Goal: Information Seeking & Learning: Learn about a topic

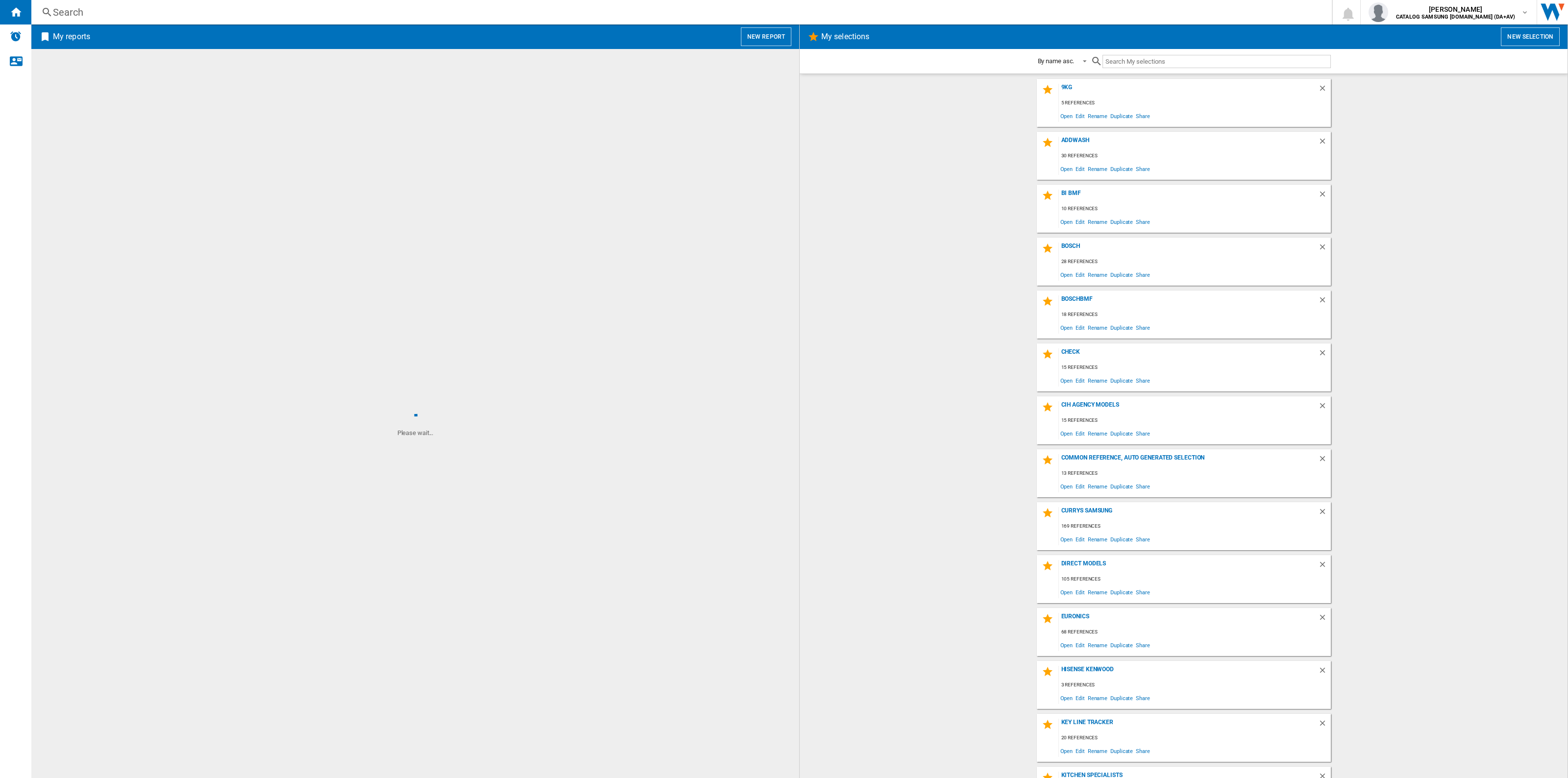
click at [494, 15] on div "Search" at bounding box center [679, 12] width 1253 height 14
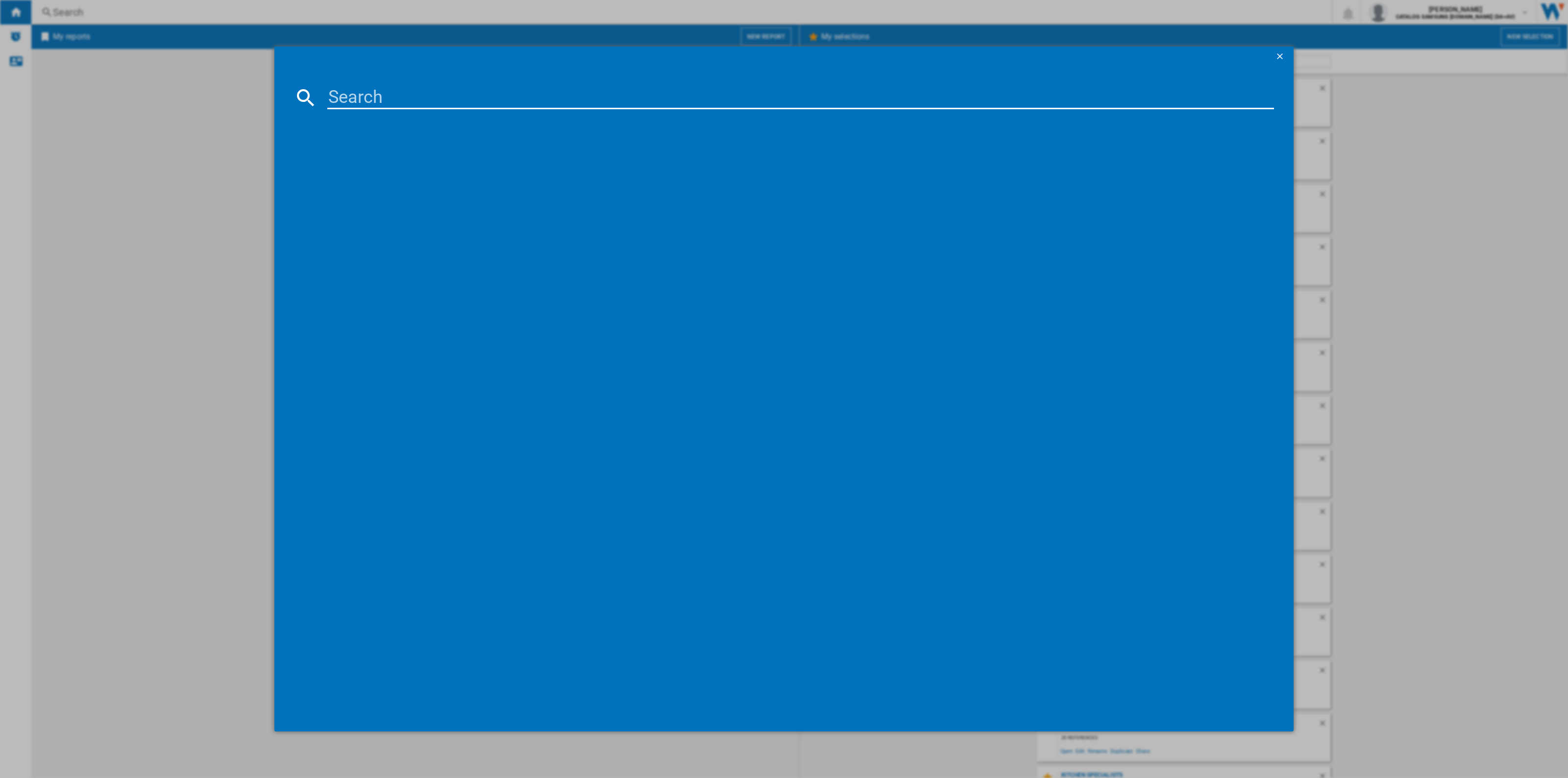
click at [469, 94] on input at bounding box center [800, 97] width 947 height 24
paste input "FWY696GBLN1"
type input "FWY696GBLN1"
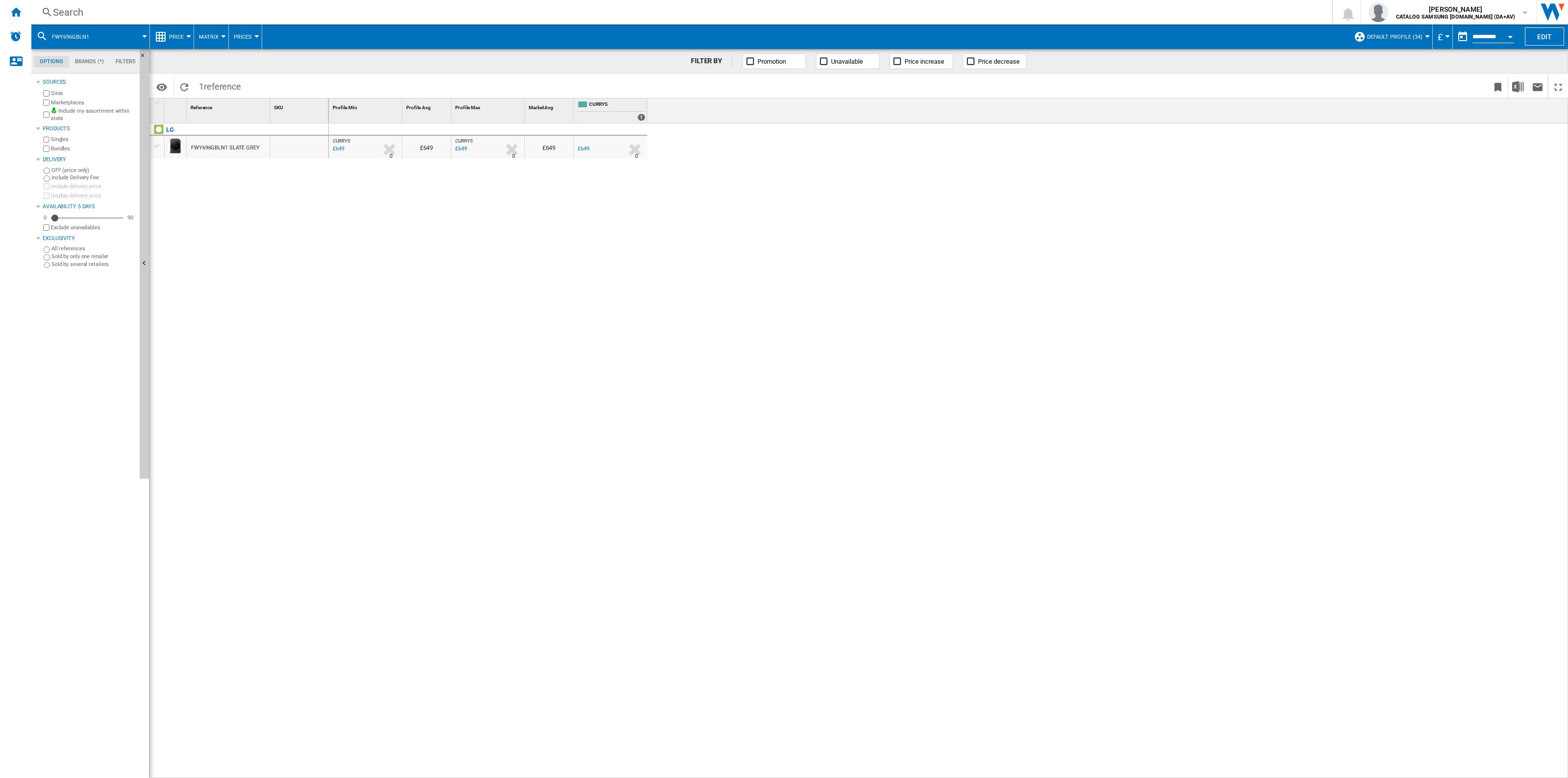
click at [183, 35] on span "Price" at bounding box center [177, 37] width 15 height 6
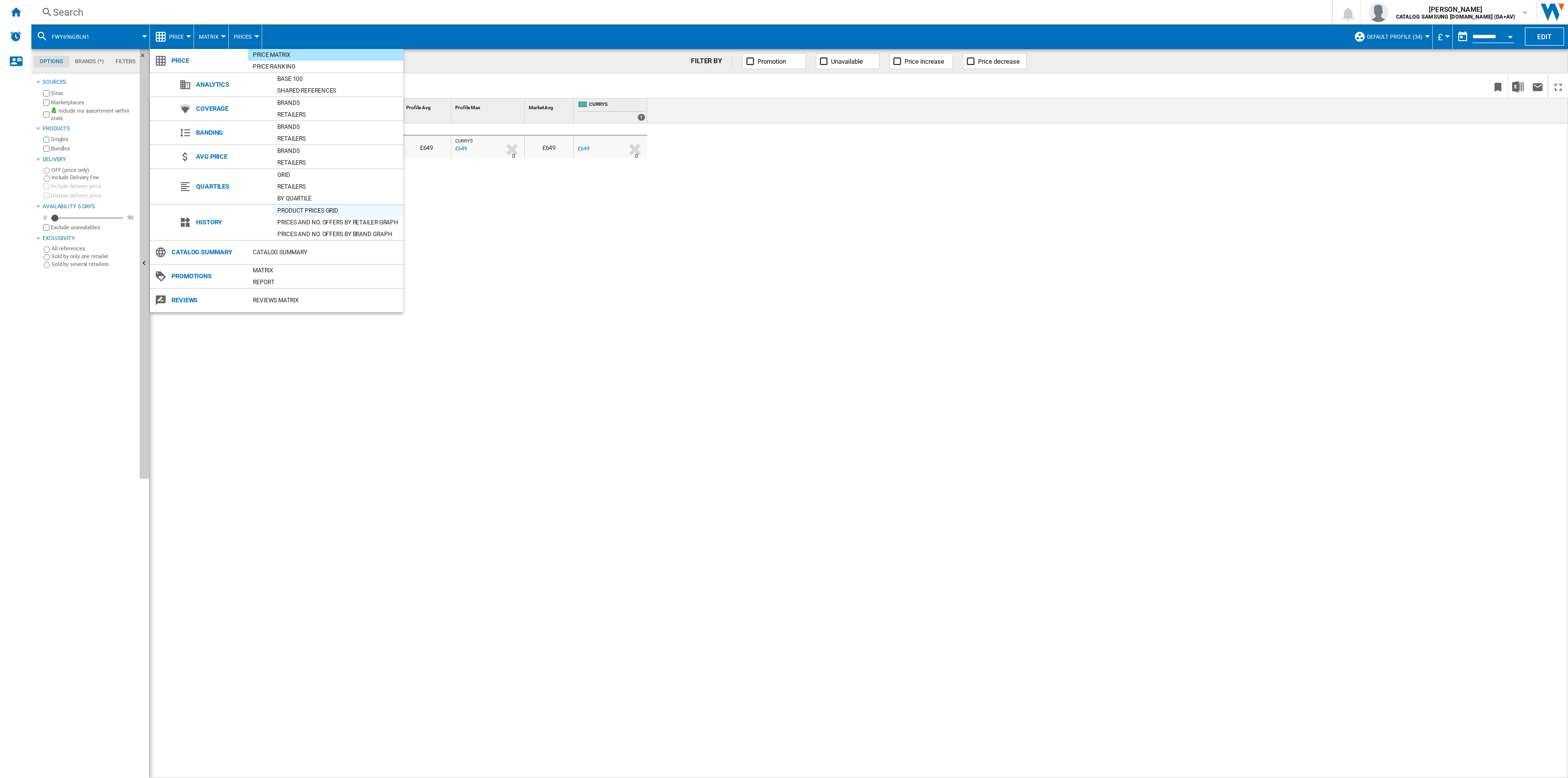
click at [285, 210] on div "Product prices grid" at bounding box center [338, 211] width 131 height 10
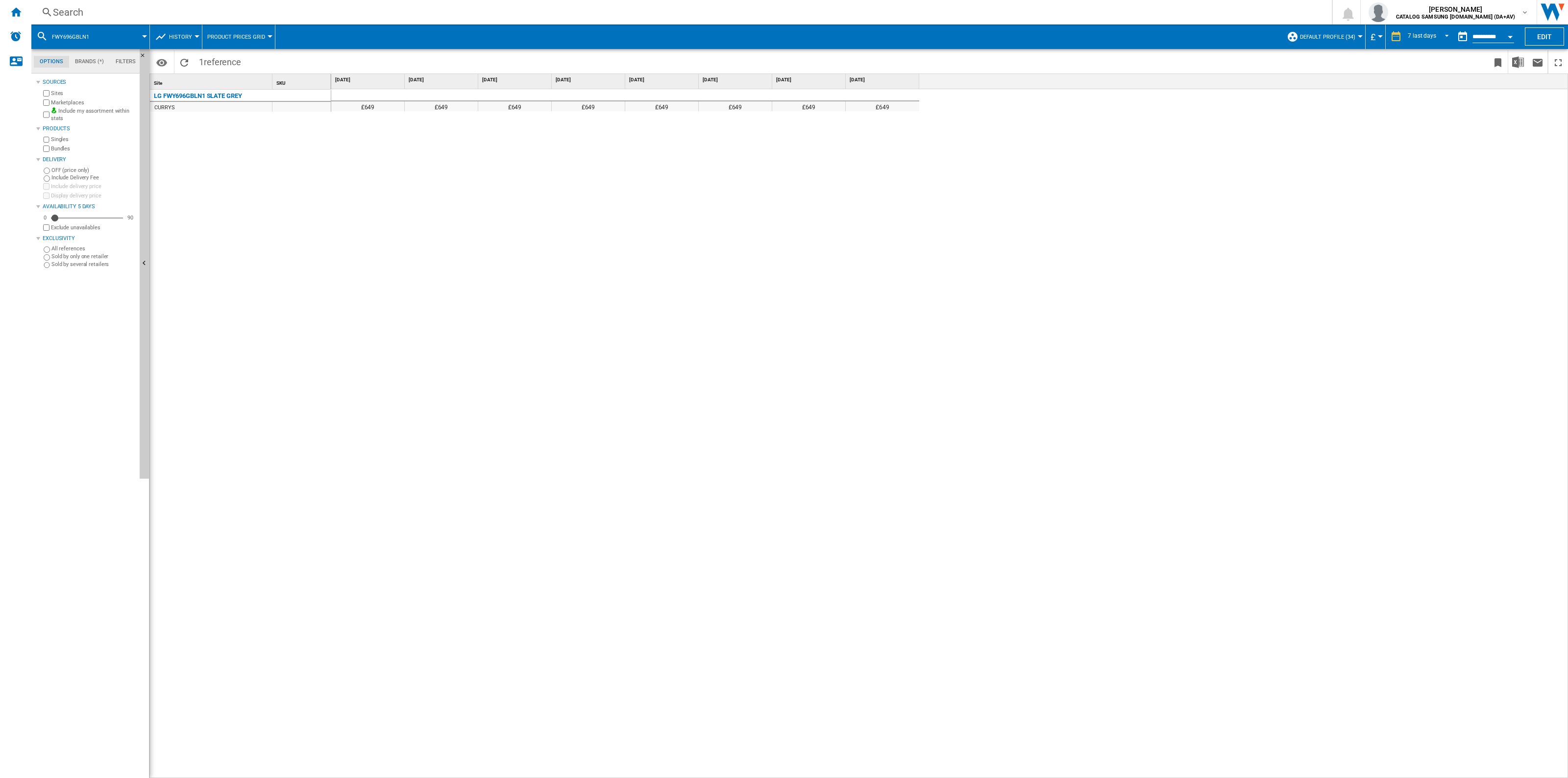
click at [235, 45] on button "Product prices grid" at bounding box center [239, 37] width 63 height 24
click at [189, 31] on md-backdrop at bounding box center [784, 389] width 1568 height 778
click at [1420, 33] on div "7 last days" at bounding box center [1422, 37] width 29 height 7
click at [1429, 151] on div "32 last weeks" at bounding box center [1424, 155] width 35 height 9
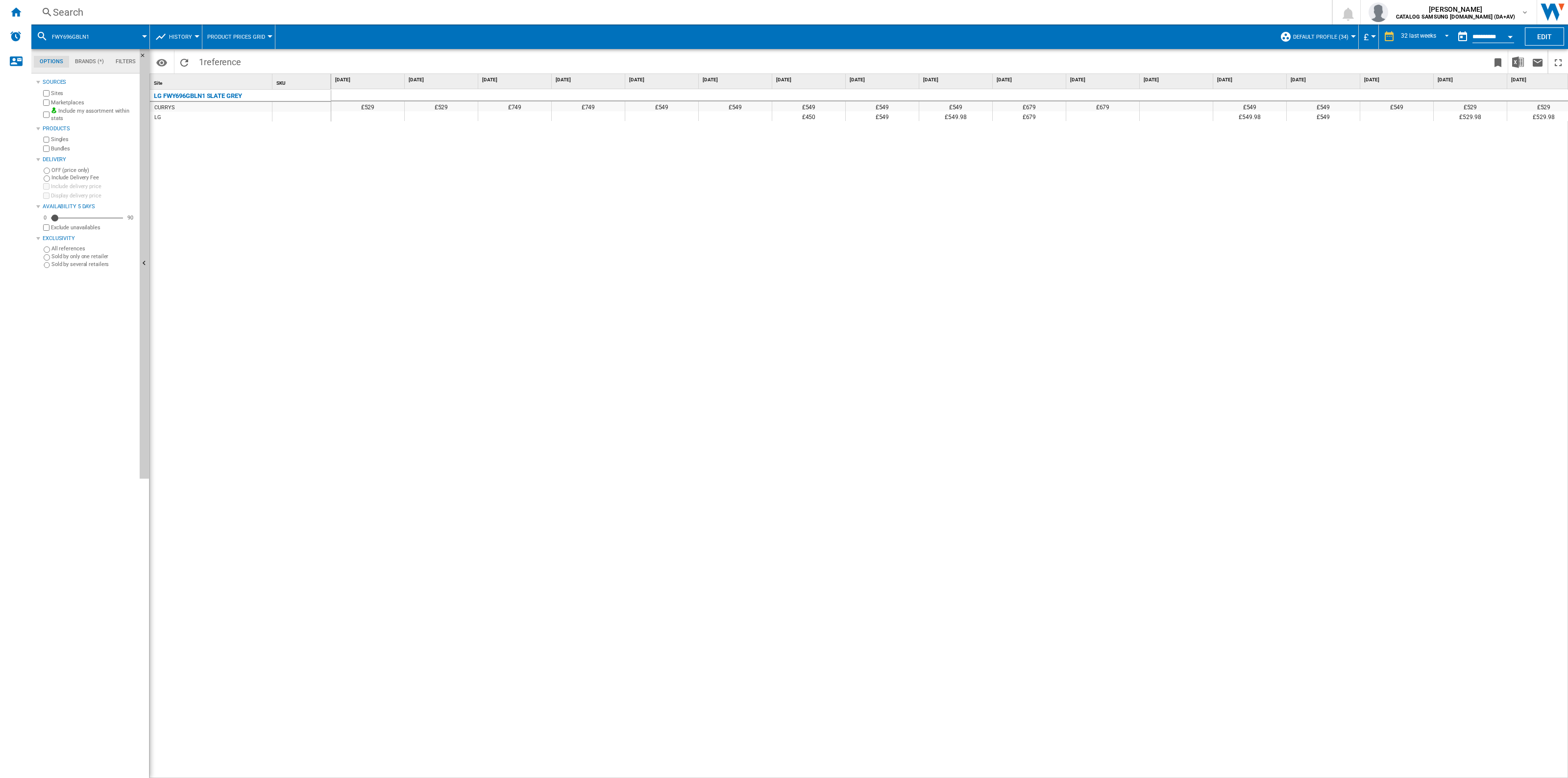
click at [248, 94] on div "LG FWY696GBLN1 SLATE GREY" at bounding box center [243, 95] width 181 height 10
click at [1521, 65] on img "Download in Excel" at bounding box center [1517, 62] width 12 height 12
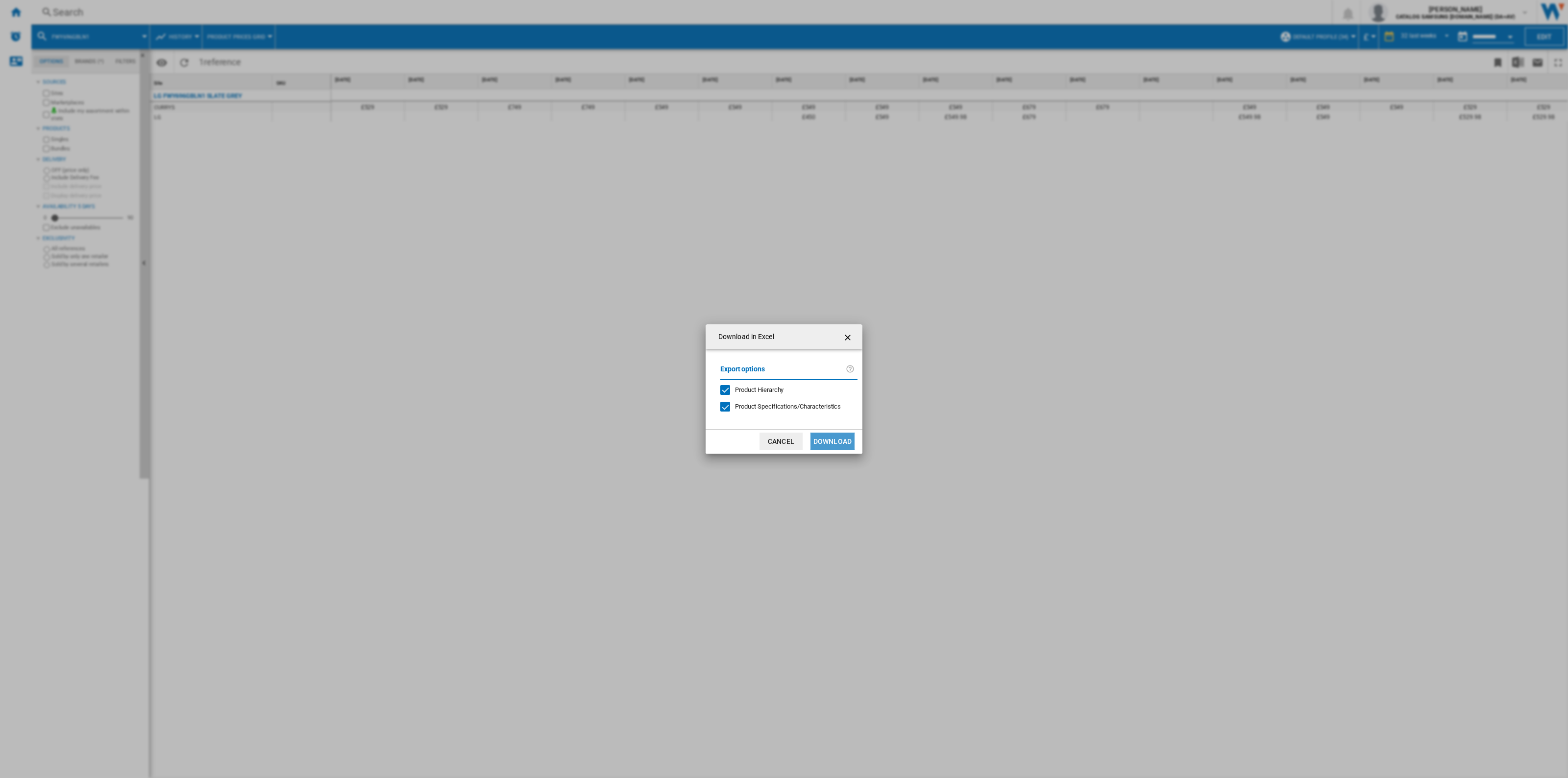
drag, startPoint x: 824, startPoint y: 437, endPoint x: 629, endPoint y: 416, distance: 196.1
click at [824, 437] on button "Download" at bounding box center [832, 441] width 44 height 18
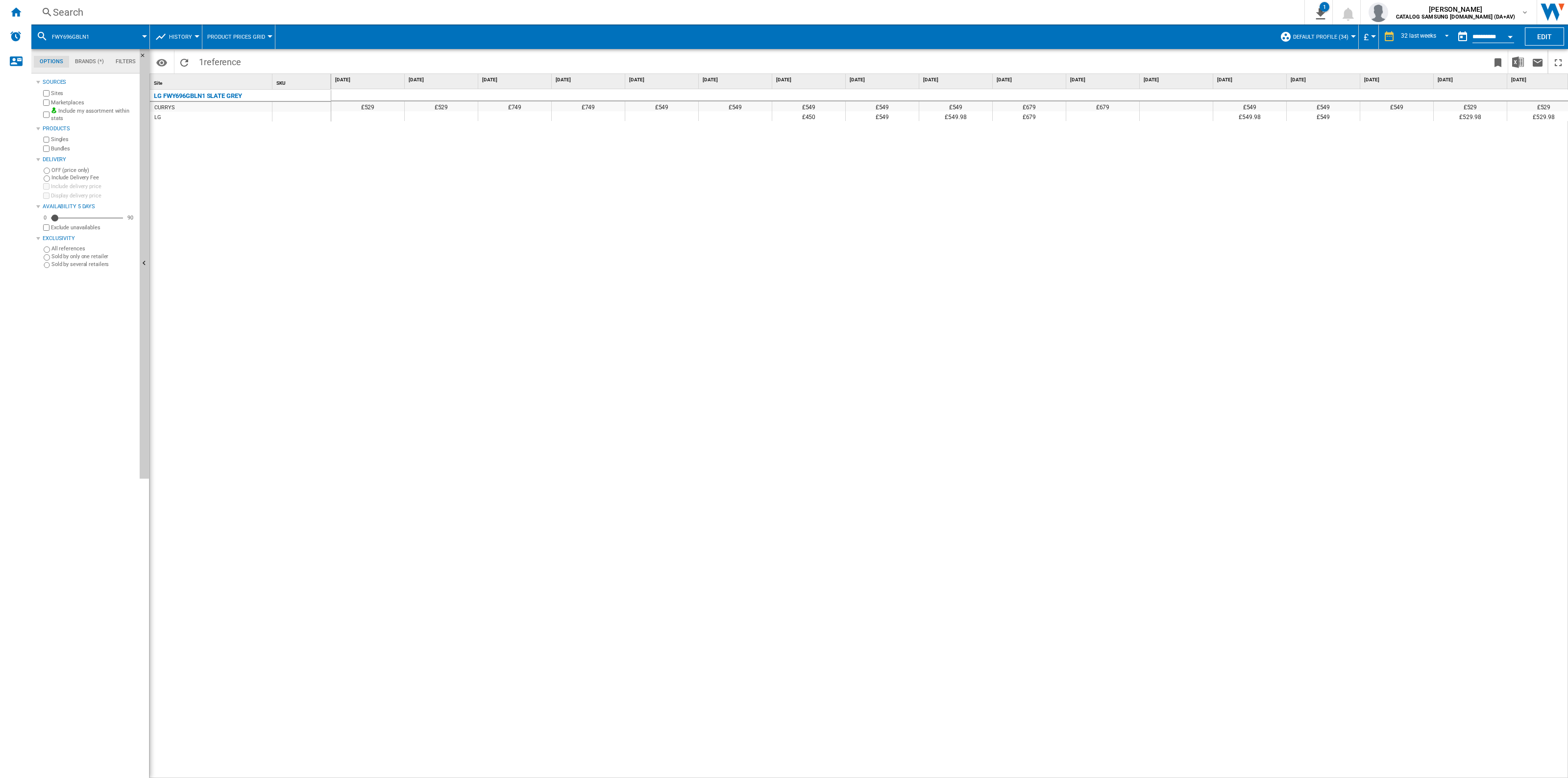
click at [294, 244] on div "LG FWY696GBLN1 SLATE GREY CURRYS LG" at bounding box center [240, 432] width 181 height 685
click at [419, 5] on div "Search" at bounding box center [666, 12] width 1226 height 14
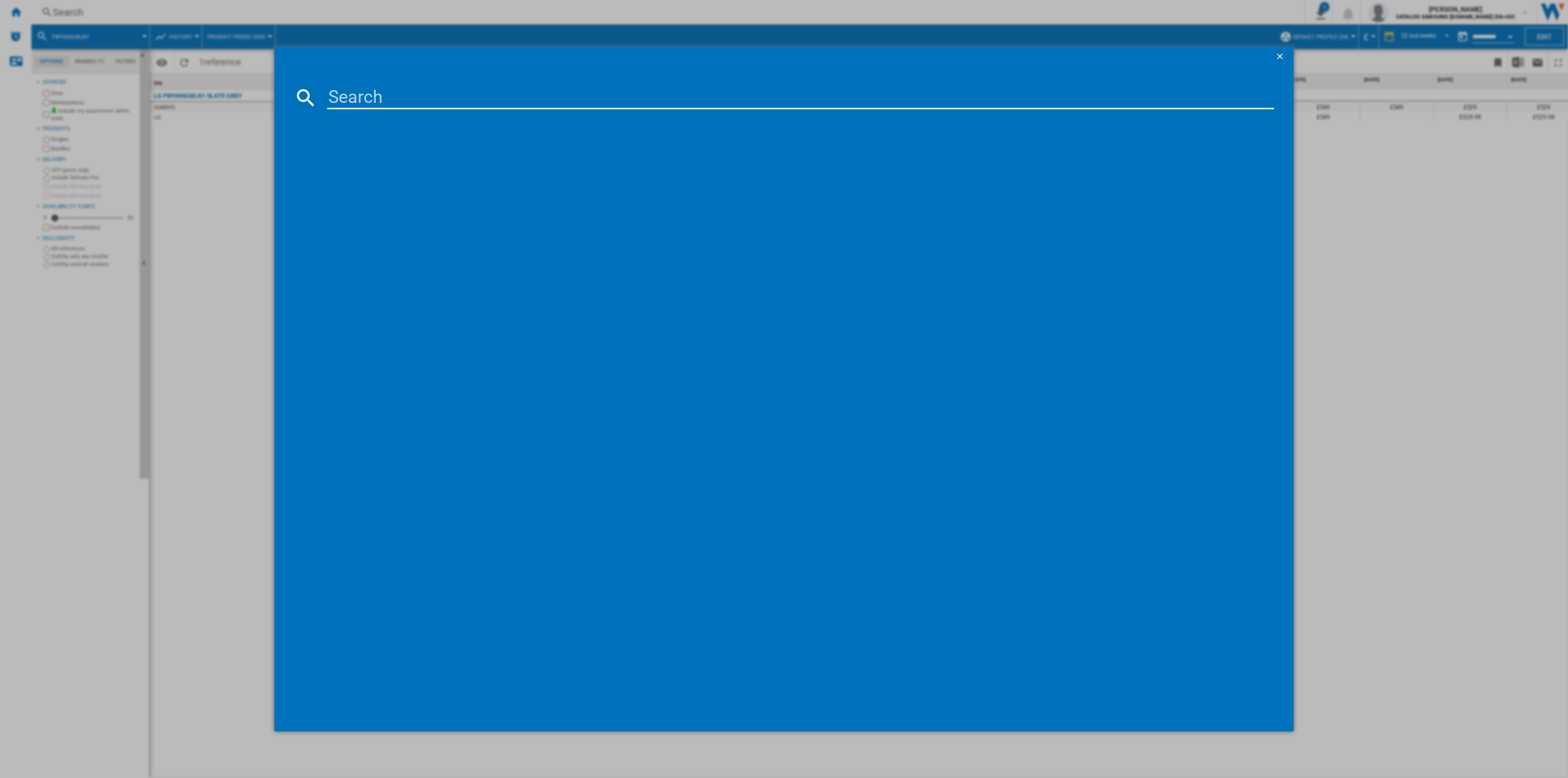
type input "WFQP6012EVM"
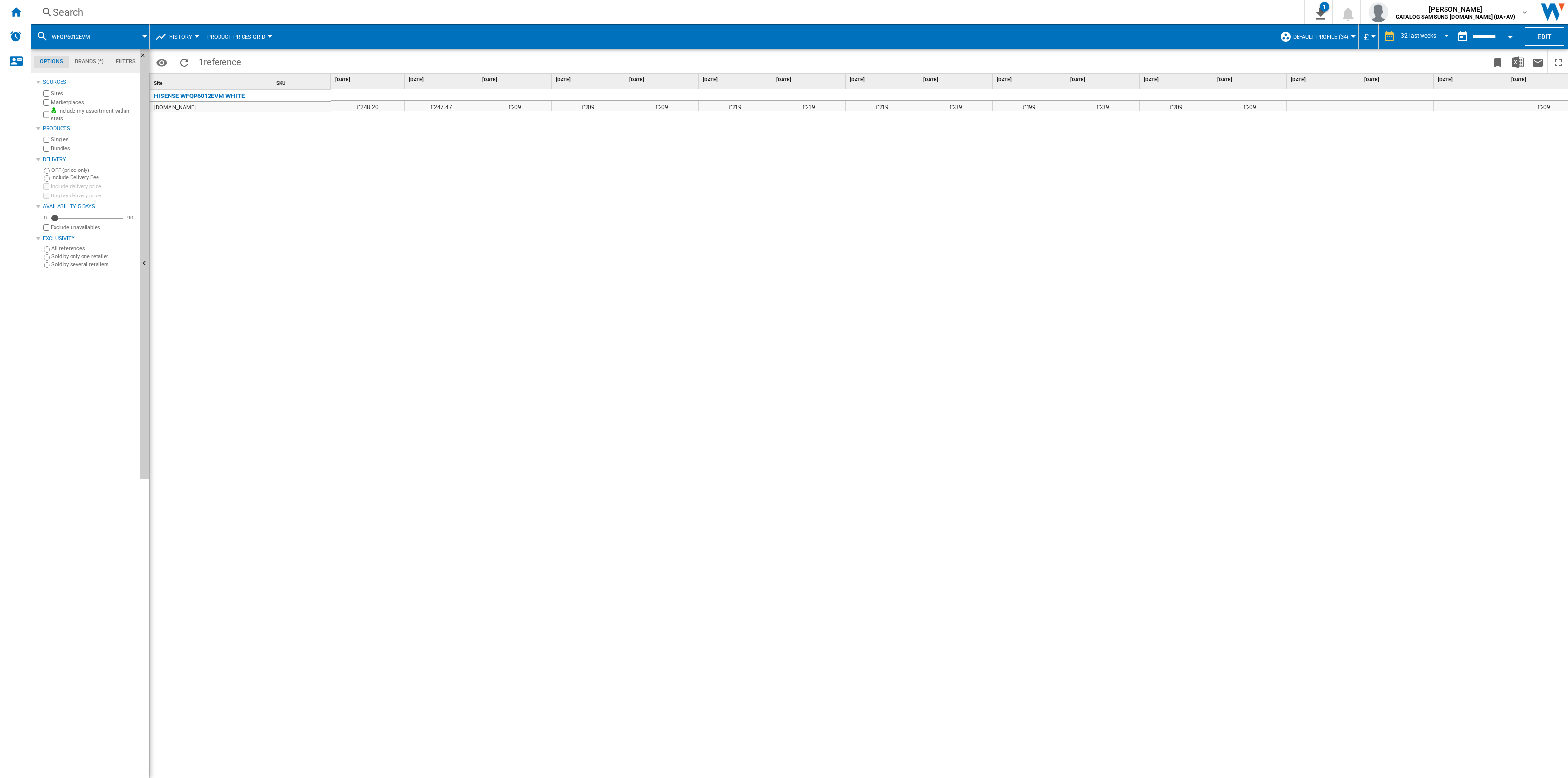
click at [182, 39] on span "History" at bounding box center [181, 37] width 23 height 6
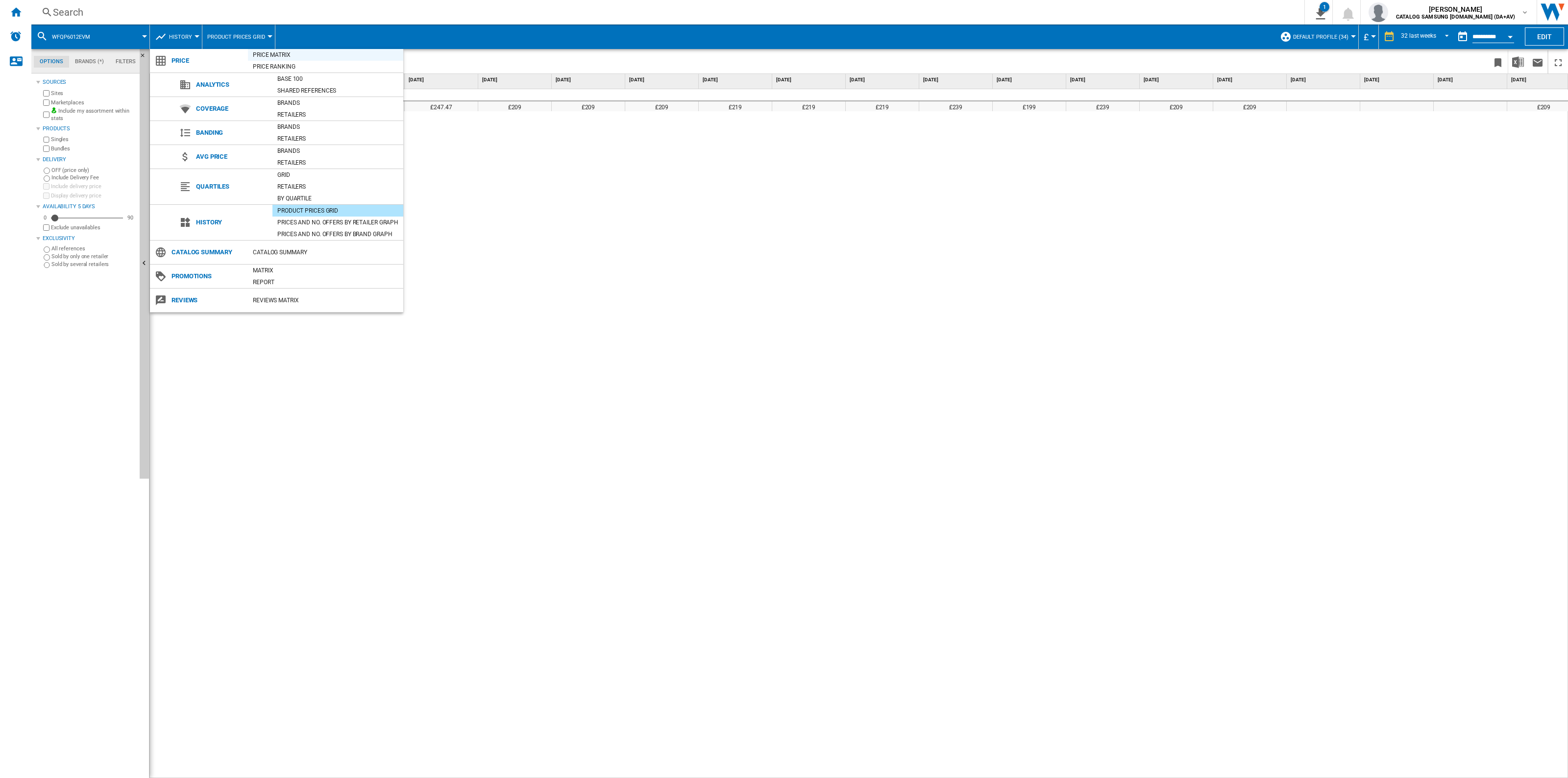
click at [280, 54] on div "Price Matrix" at bounding box center [325, 55] width 155 height 10
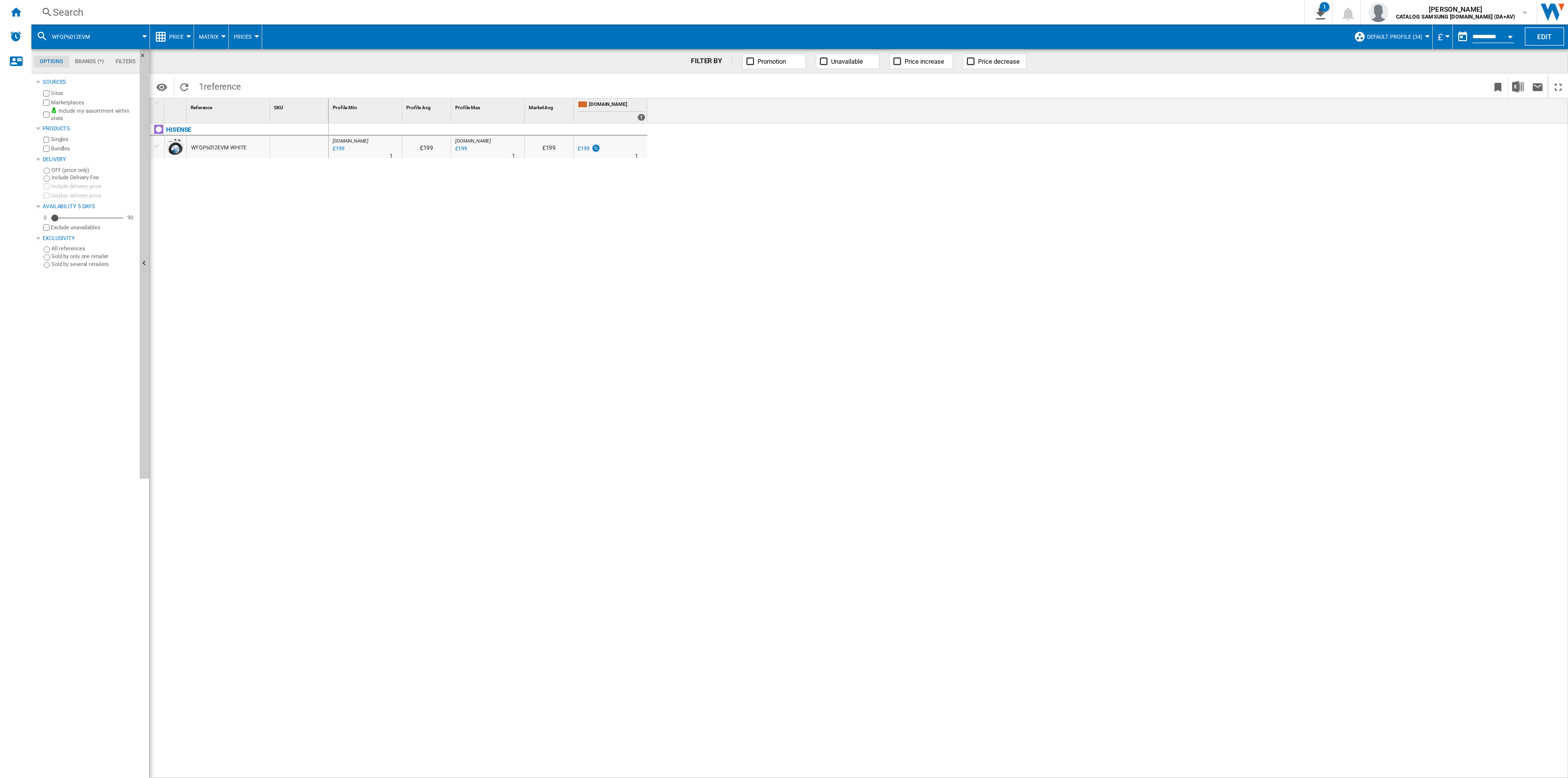
click at [586, 152] on div "£199" at bounding box center [583, 149] width 12 height 6
